Goal: Find specific page/section: Find specific page/section

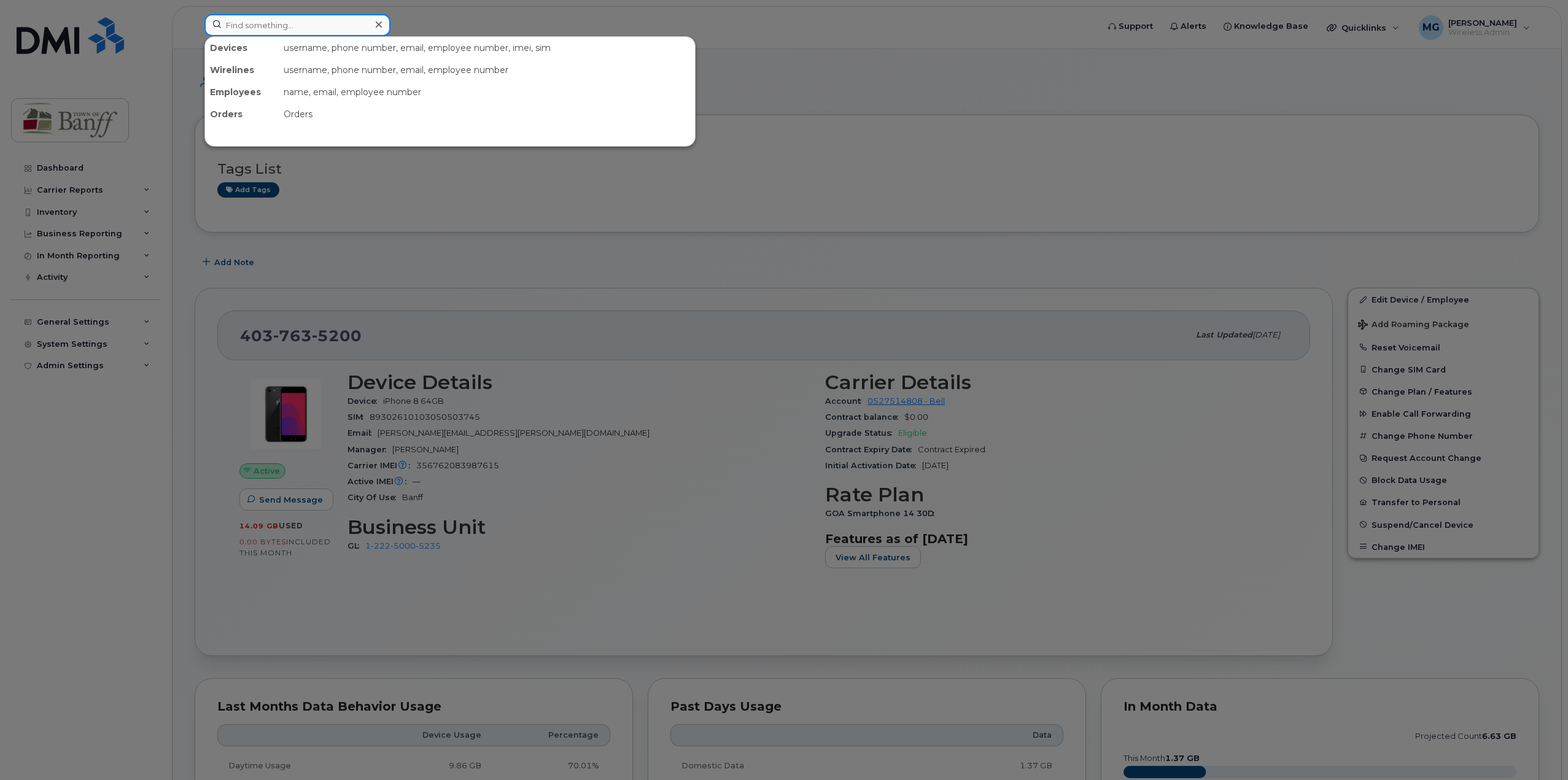
click at [301, 23] on input at bounding box center [297, 25] width 186 height 22
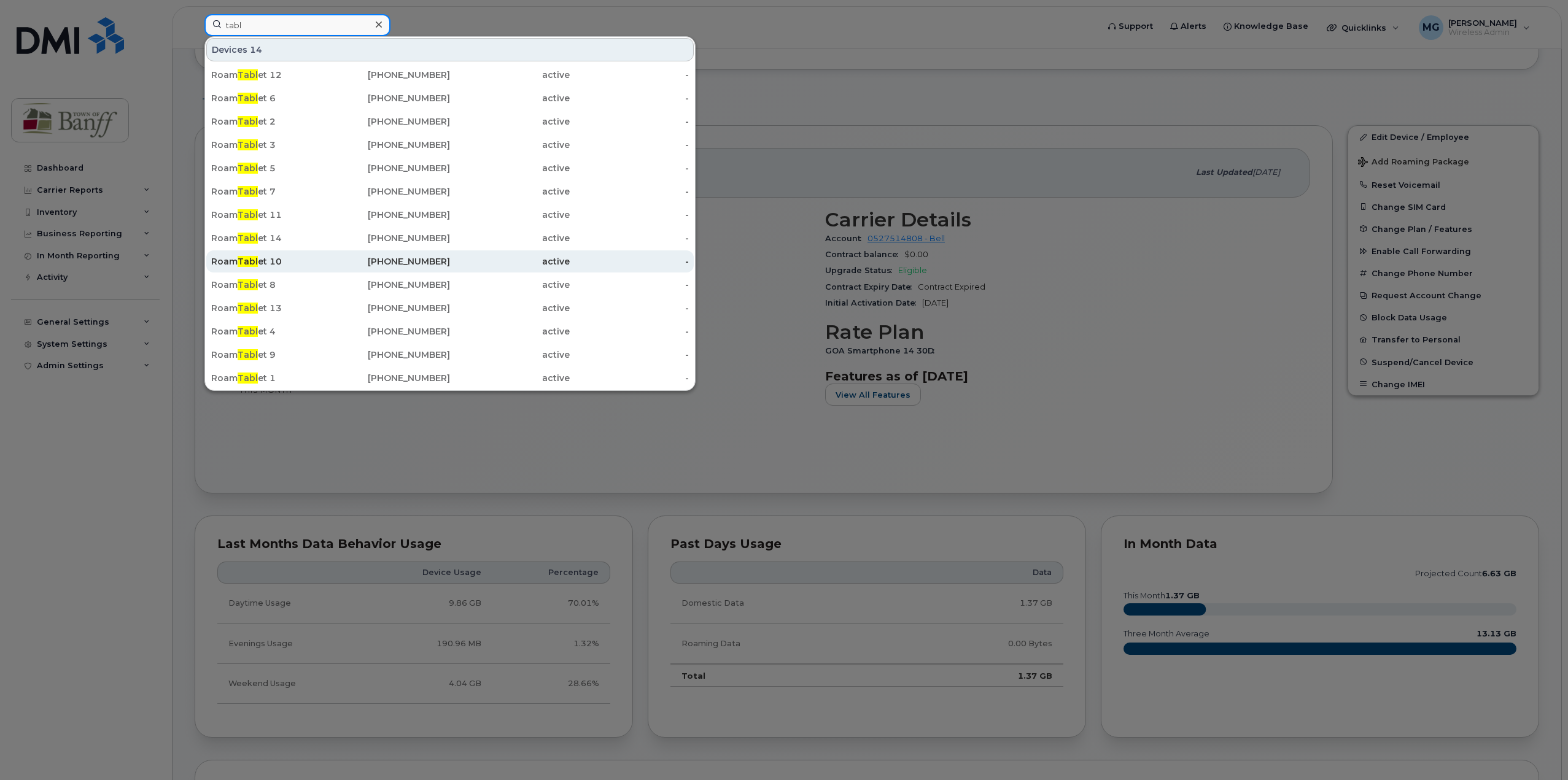
scroll to position [184, 0]
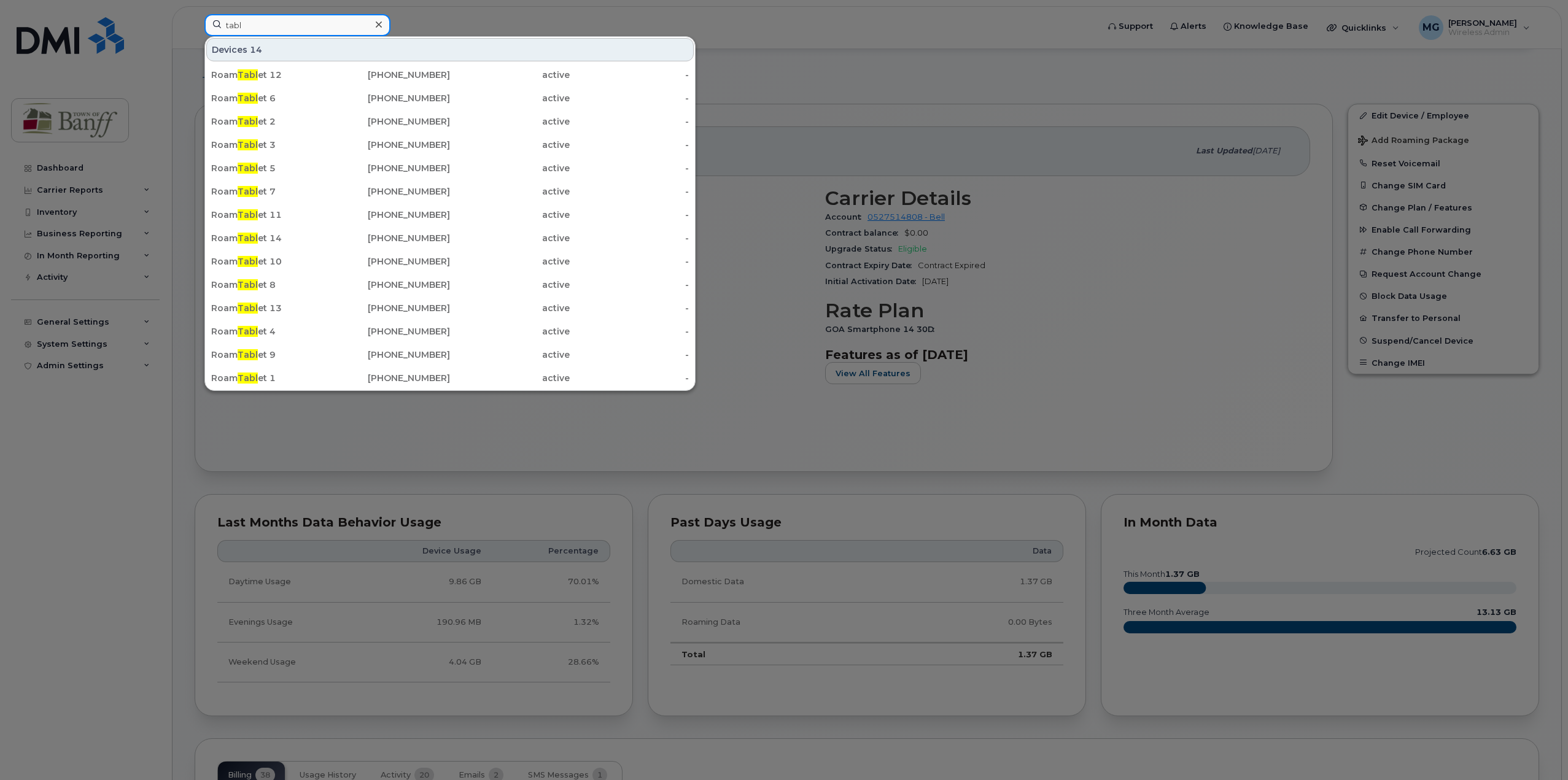
drag, startPoint x: 272, startPoint y: 29, endPoint x: 189, endPoint y: 29, distance: 83.0
click at [195, 29] on div "tabl Devices 14 Roam Tabl et 12 403-497-1944 active - Roam Tabl et 6 403-497-97…" at bounding box center [647, 27] width 905 height 27
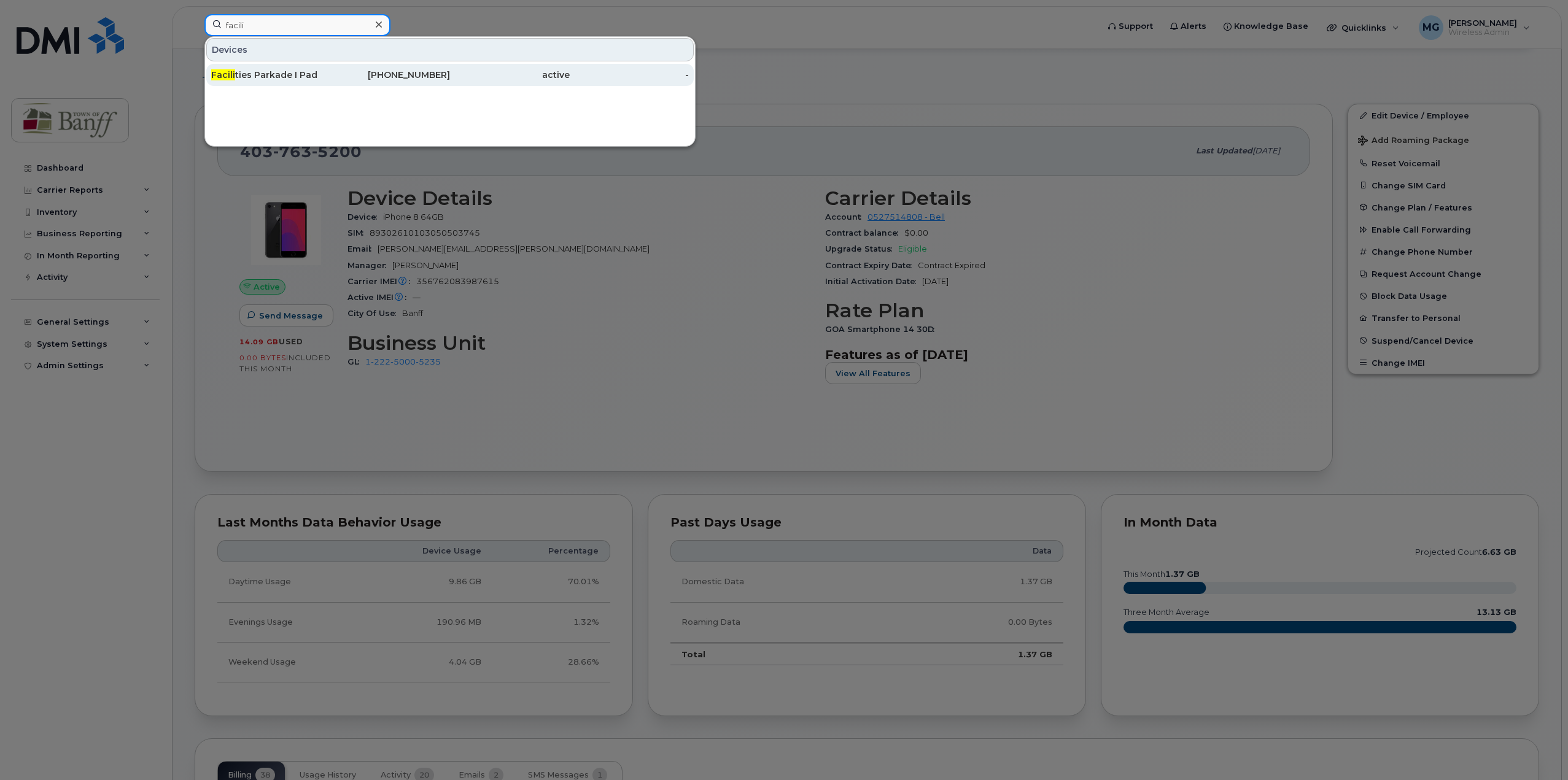
type input "facili"
click at [247, 79] on div "Facili ties Parkade I Pad" at bounding box center [271, 75] width 120 height 12
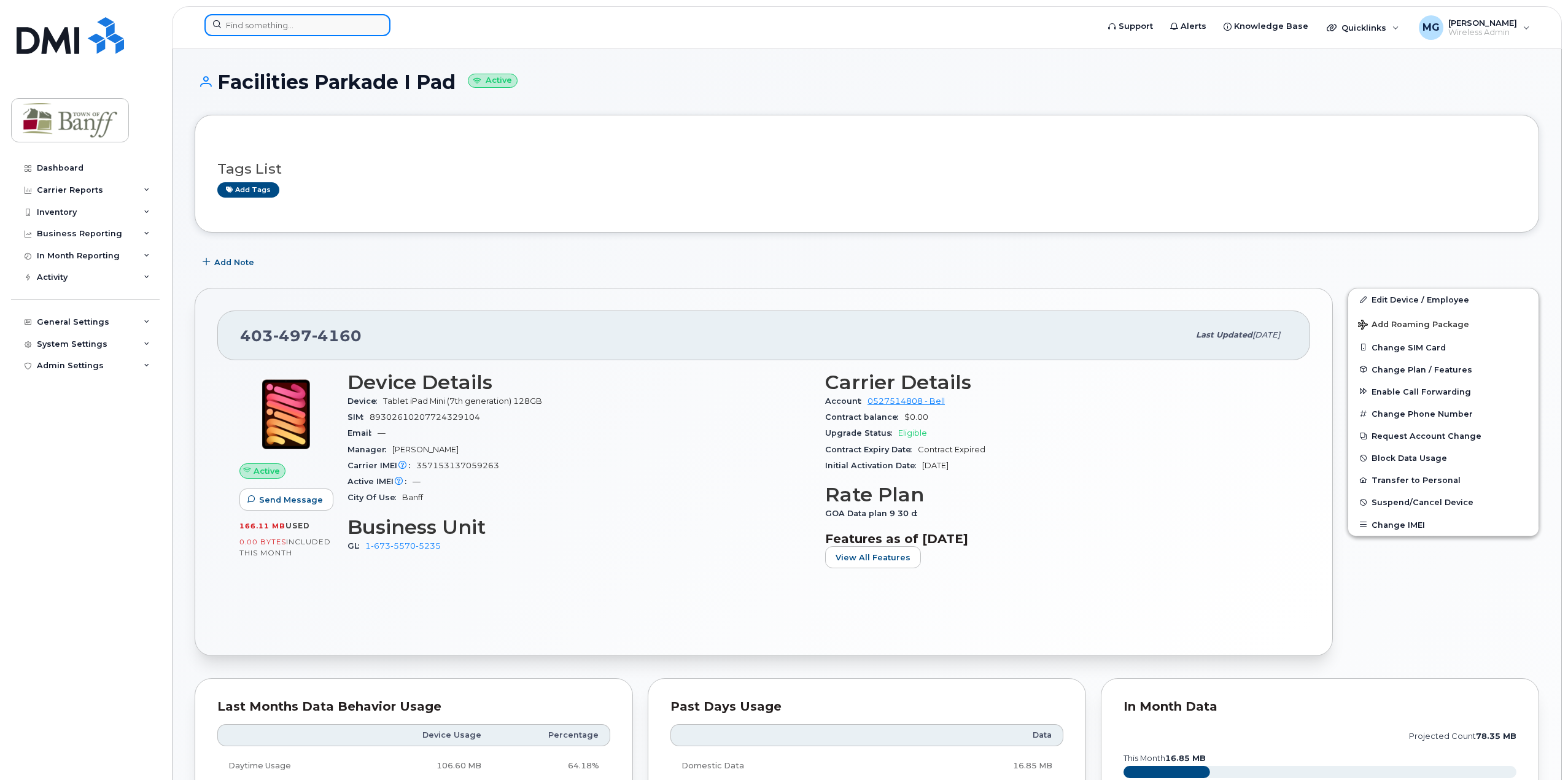
click at [298, 33] on input at bounding box center [297, 25] width 186 height 22
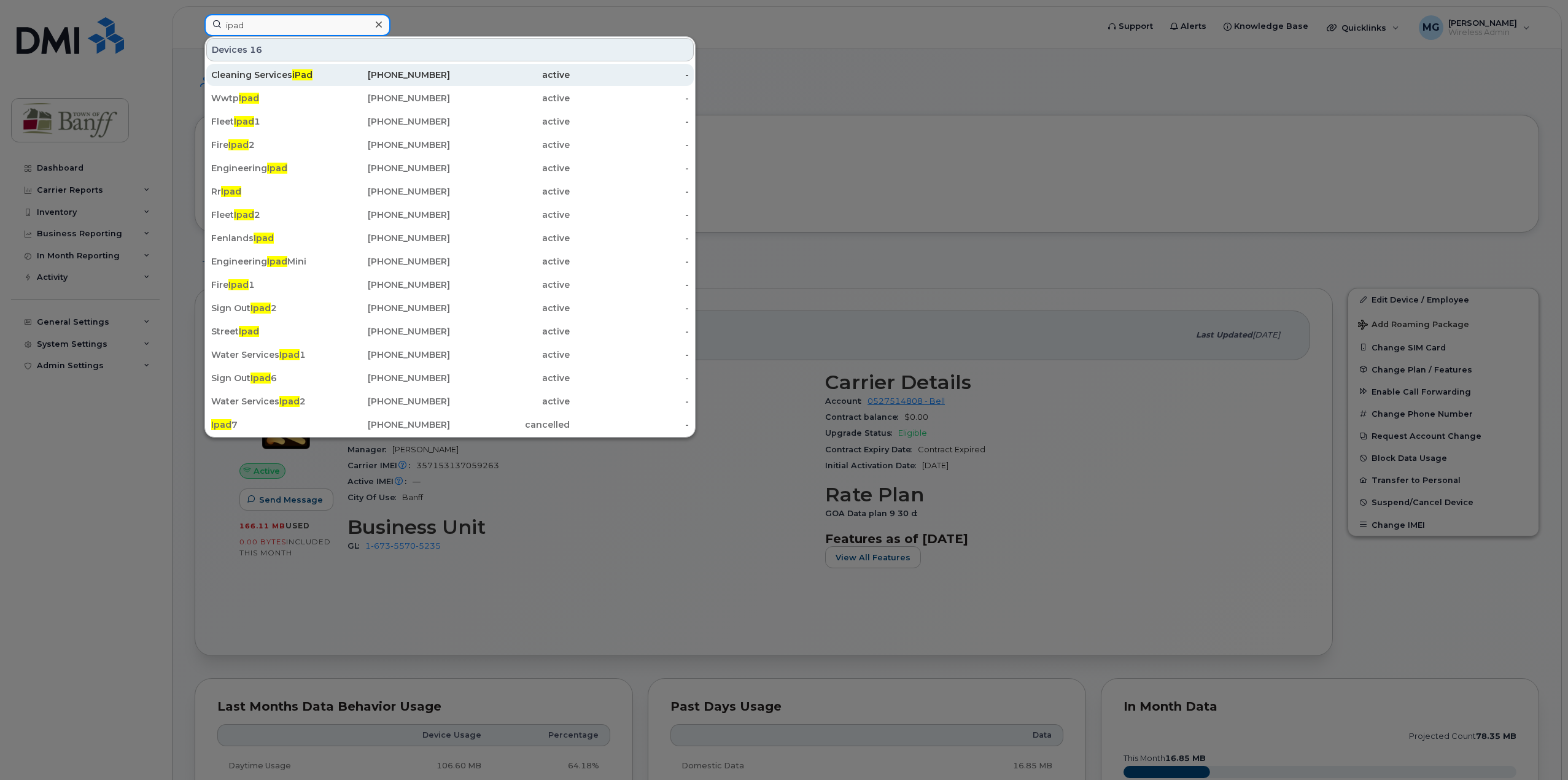
type input "ipad"
click at [292, 76] on div "Cleaning Services iPad" at bounding box center [271, 75] width 120 height 12
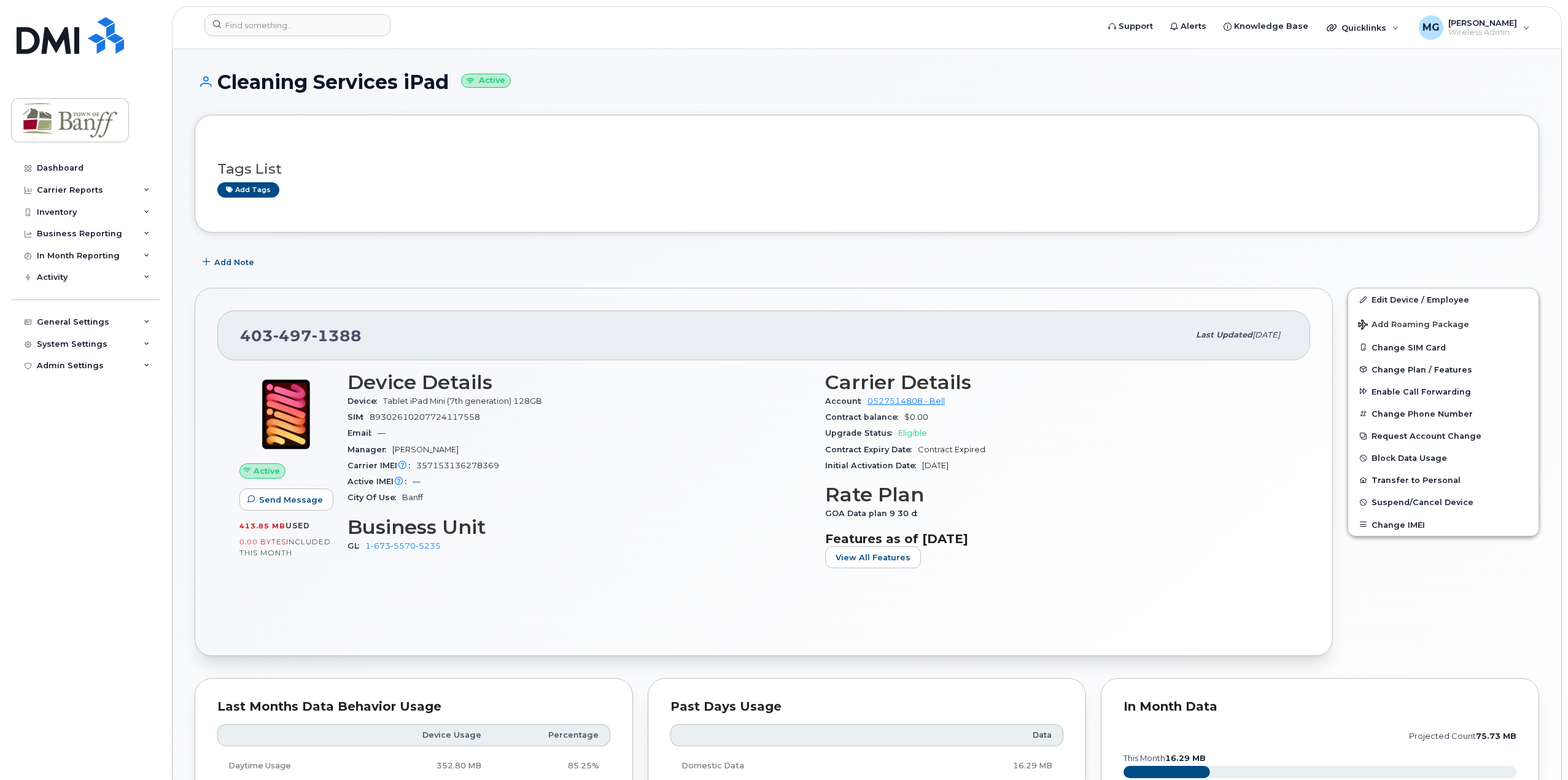
scroll to position [452, 0]
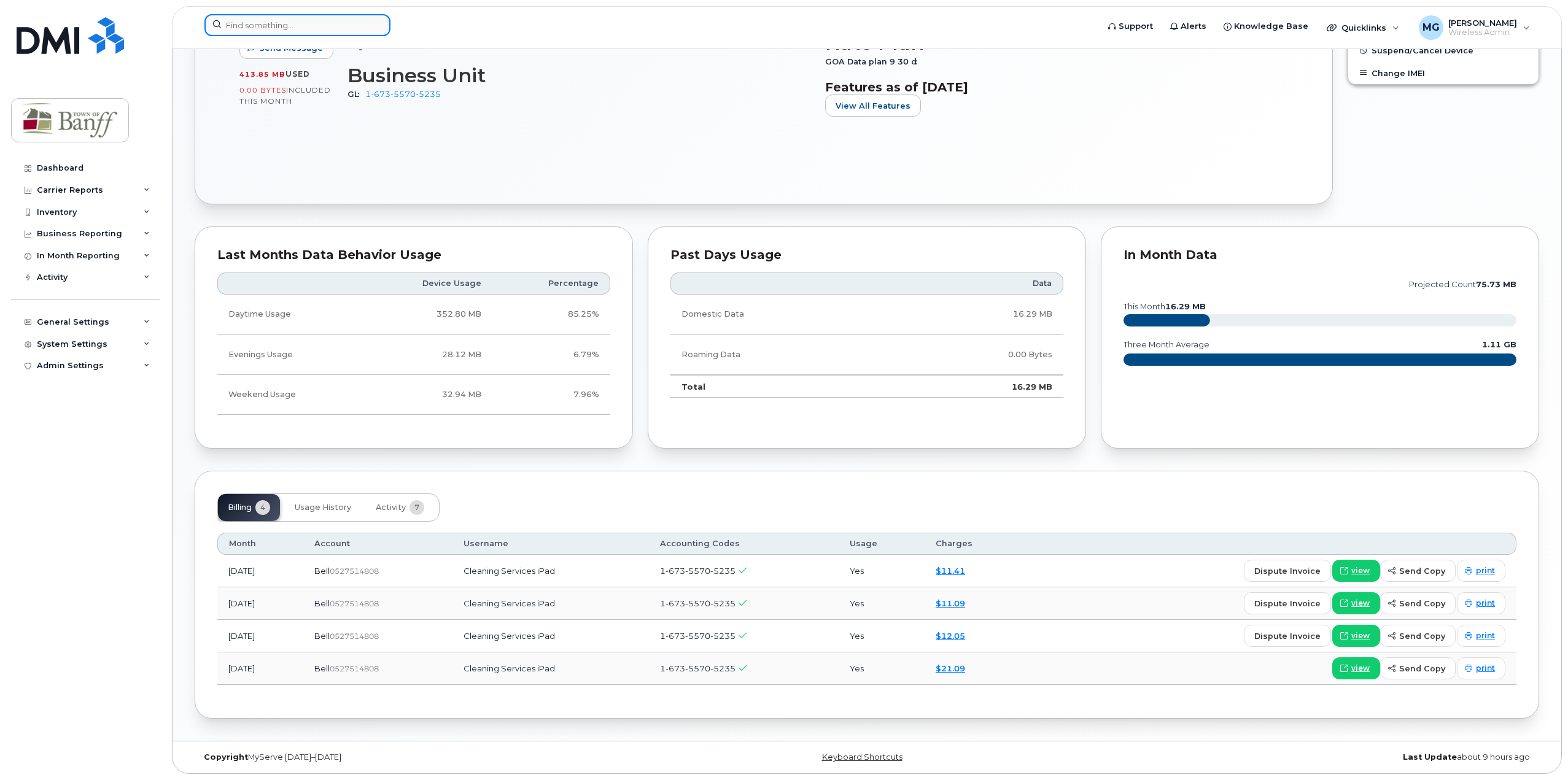
click at [233, 27] on input at bounding box center [297, 25] width 186 height 22
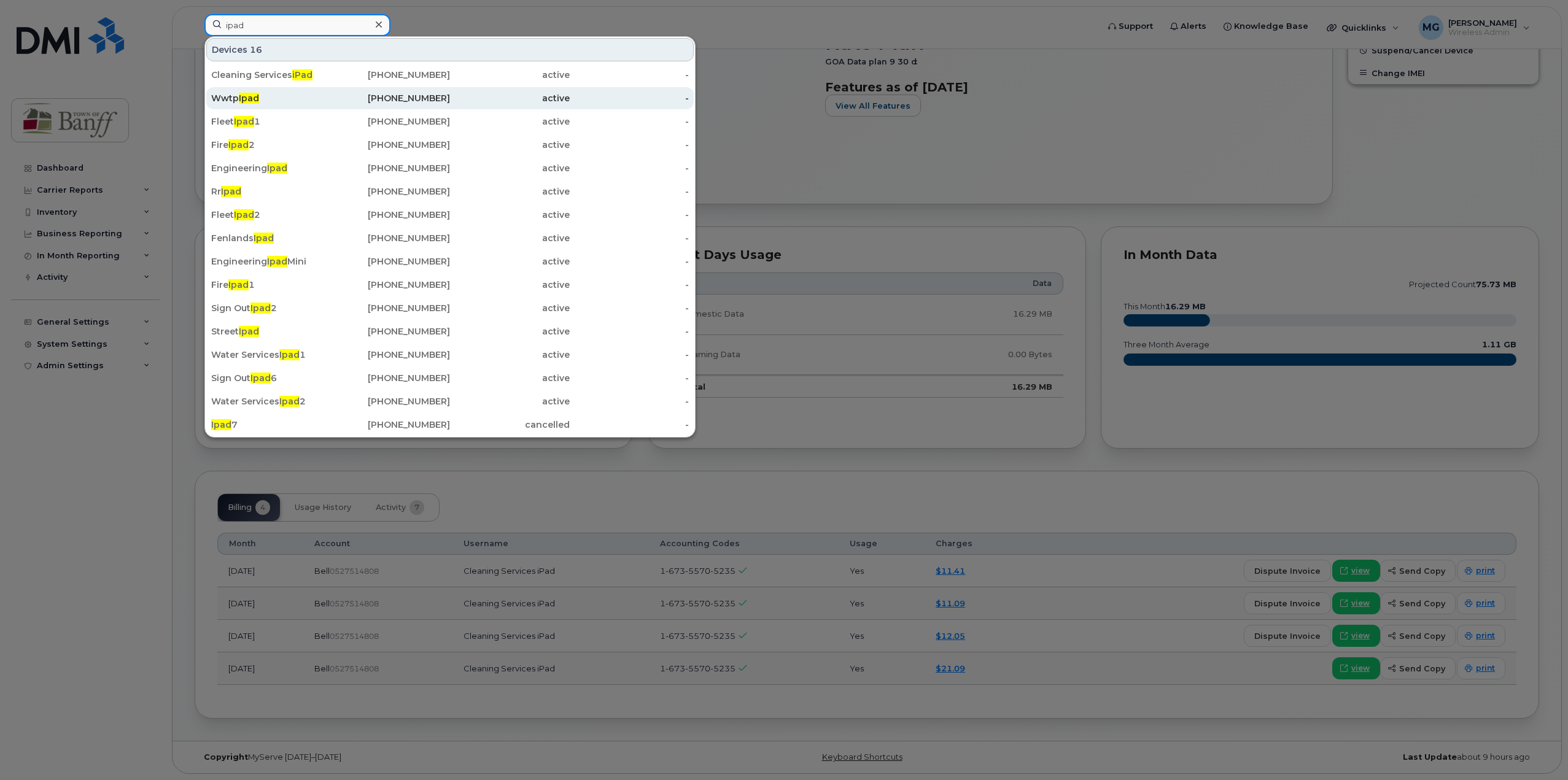
type input "ipad"
click at [246, 93] on div "Wwtp Ipad" at bounding box center [271, 98] width 120 height 12
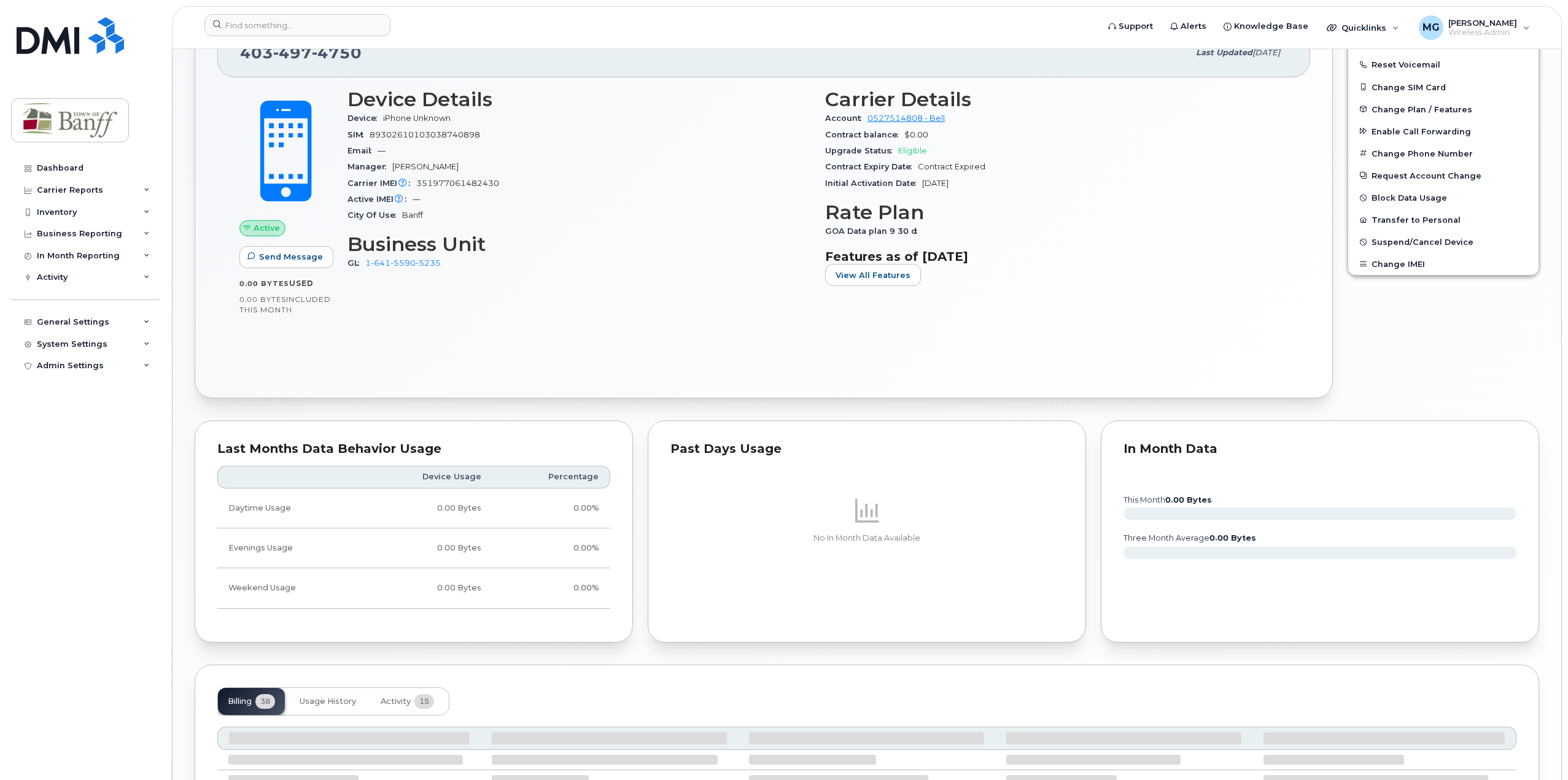
scroll to position [536, 0]
